Goal: Information Seeking & Learning: Learn about a topic

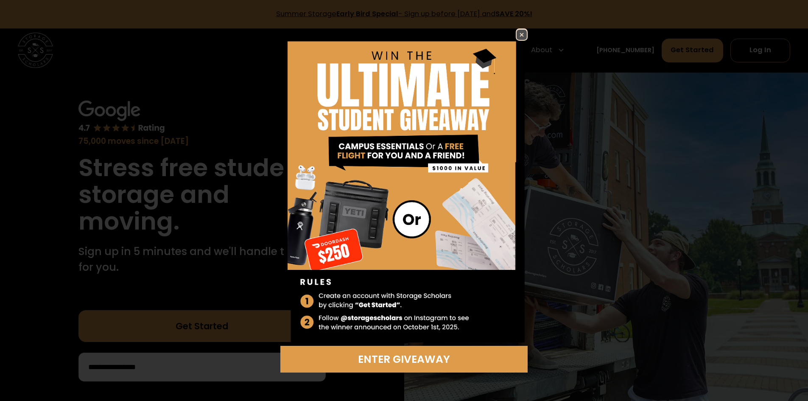
click at [527, 31] on img at bounding box center [522, 35] width 10 height 10
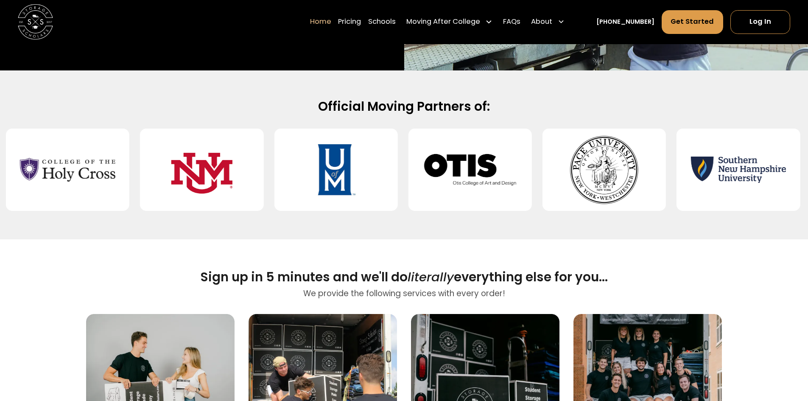
scroll to position [565, 0]
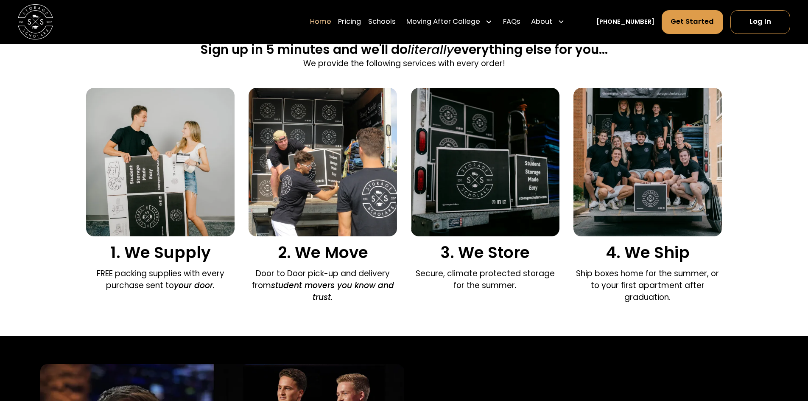
drag, startPoint x: 476, startPoint y: 273, endPoint x: 518, endPoint y: 281, distance: 43.7
click at [518, 281] on p "Secure, climate protected storage for the summer ." at bounding box center [485, 280] width 148 height 24
click at [512, 293] on div "3. We Store Secure, climate protected storage for the summer ." at bounding box center [485, 192] width 148 height 208
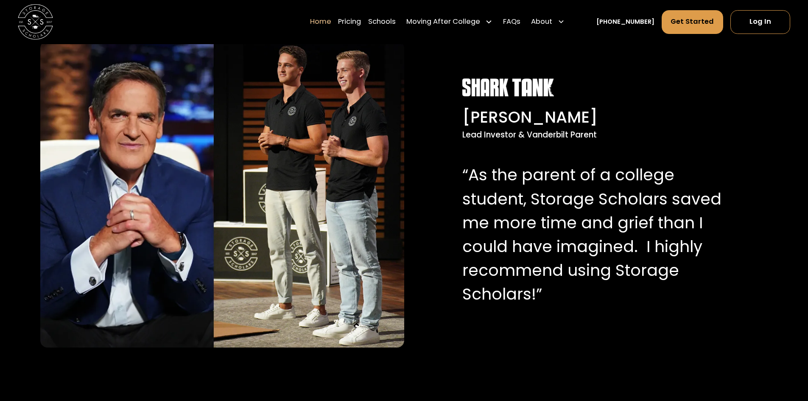
scroll to position [905, 0]
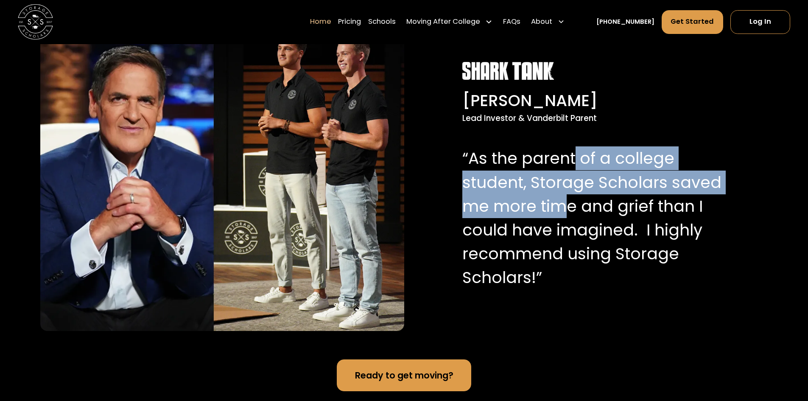
drag, startPoint x: 575, startPoint y: 159, endPoint x: 564, endPoint y: 207, distance: 49.7
click at [564, 207] on p "“As the parent of a college student, Storage Scholars saved me more time and gr…" at bounding box center [592, 217] width 261 height 143
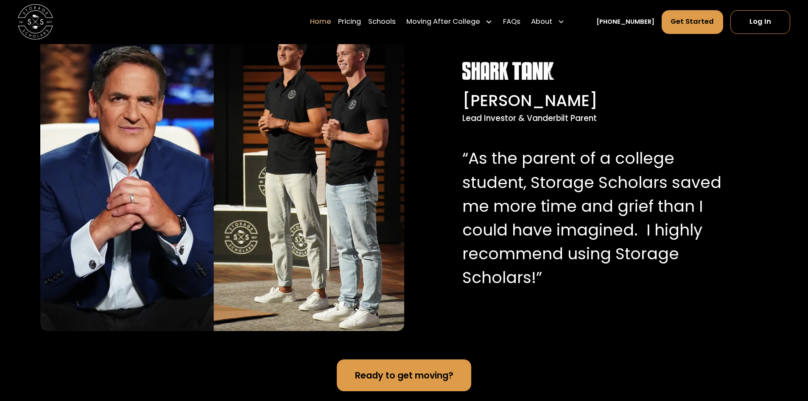
click at [585, 207] on p "“As the parent of a college student, Storage Scholars saved me more time and gr…" at bounding box center [592, 217] width 261 height 143
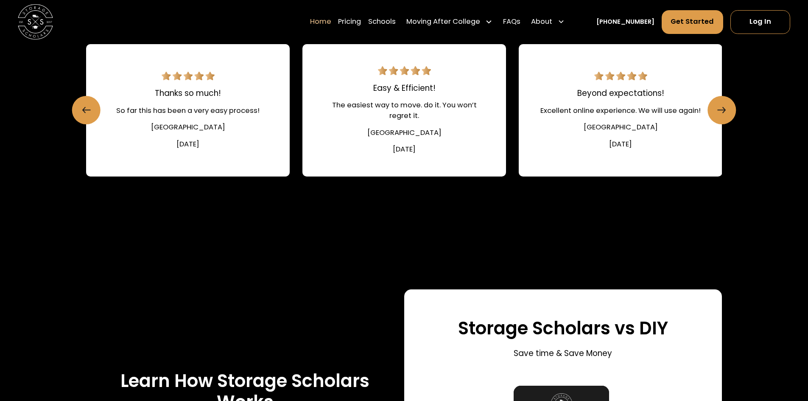
scroll to position [1697, 0]
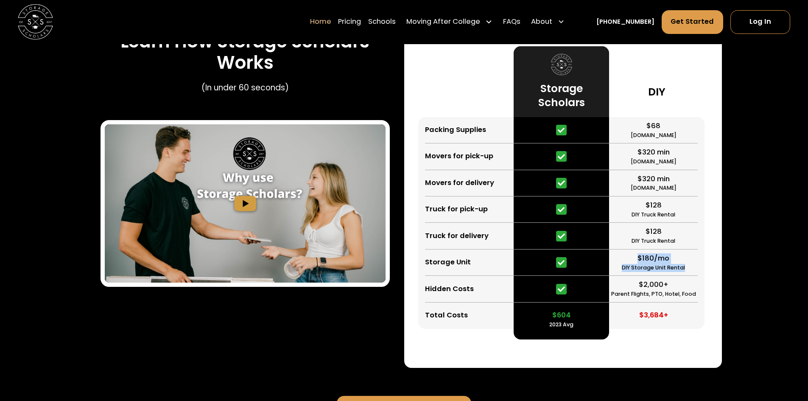
drag, startPoint x: 635, startPoint y: 260, endPoint x: 705, endPoint y: 270, distance: 70.7
click at [705, 270] on div "$68 [DOMAIN_NAME] $320 min [DOMAIN_NAME] $320 min [DOMAIN_NAME] $128 DIY Truck …" at bounding box center [656, 223] width 95 height 212
click at [791, 271] on div "Learn How Storage Scholars Works (In under 60 seconds) Storage Scholars vs DIY …" at bounding box center [404, 175] width 808 height 506
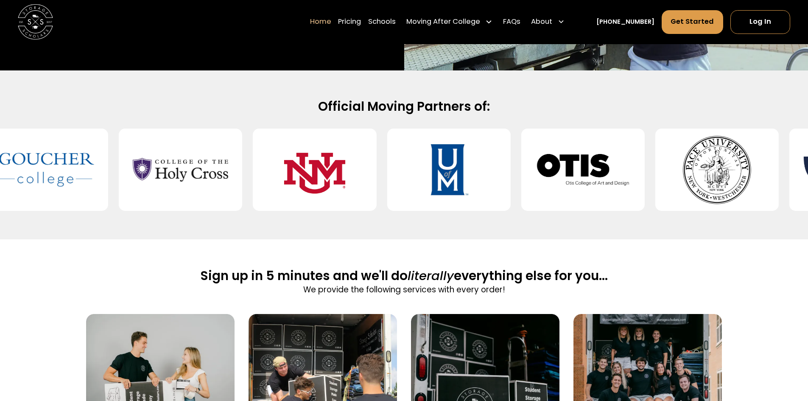
scroll to position [0, 0]
